Goal: Complete application form

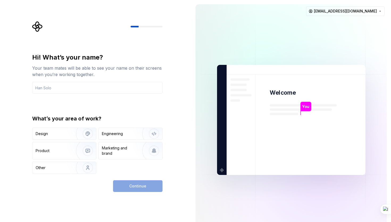
click at [197, 127] on img at bounding box center [290, 119] width 215 height 251
click at [100, 88] on input "text" at bounding box center [97, 88] width 130 height 12
type input "[PERSON_NAME]"
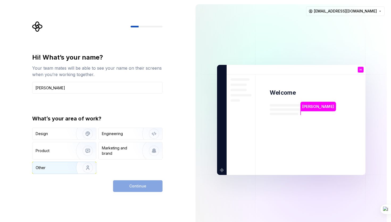
click at [74, 166] on img "button" at bounding box center [84, 168] width 34 height 36
click at [137, 184] on span "Continue" at bounding box center [137, 185] width 17 height 5
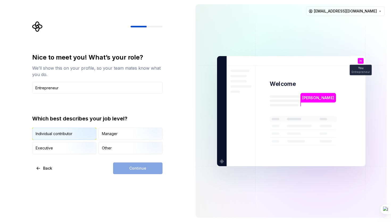
type input "Entrepreneur"
click at [78, 136] on img "button" at bounding box center [83, 141] width 34 height 36
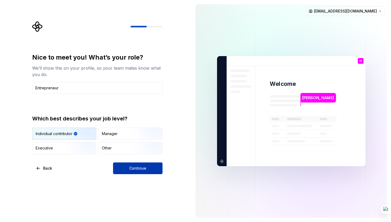
click at [143, 166] on span "Continue" at bounding box center [137, 168] width 17 height 5
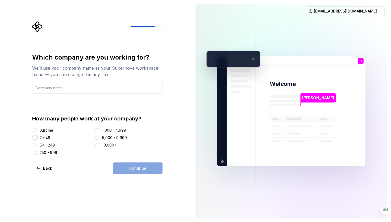
click at [35, 138] on button "2 - 49" at bounding box center [35, 138] width 4 height 4
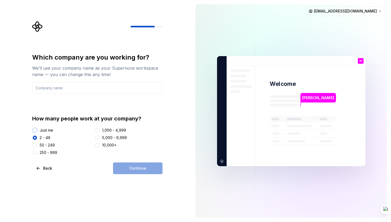
click at [35, 130] on button "Just me" at bounding box center [35, 130] width 4 height 4
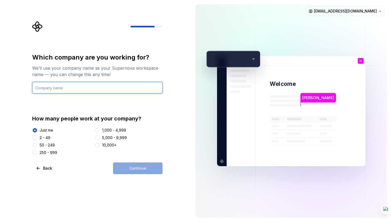
click at [78, 90] on input "text" at bounding box center [97, 88] width 130 height 12
type input "[URL]"
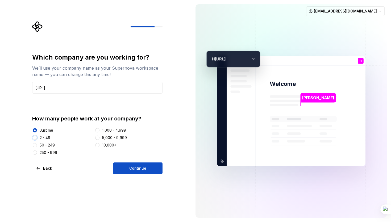
click at [34, 137] on button "2 - 49" at bounding box center [35, 138] width 4 height 4
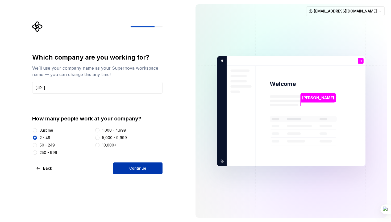
click at [129, 167] on button "Continue" at bounding box center [137, 168] width 49 height 12
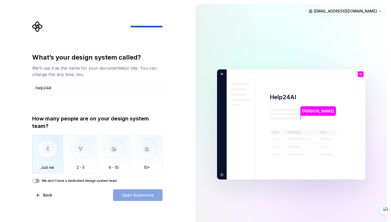
type input "Help24AI"
click at [51, 149] on img "button" at bounding box center [47, 153] width 31 height 36
click at [137, 197] on span "Open Supernova" at bounding box center [137, 194] width 31 height 5
